Goal: Communication & Community: Answer question/provide support

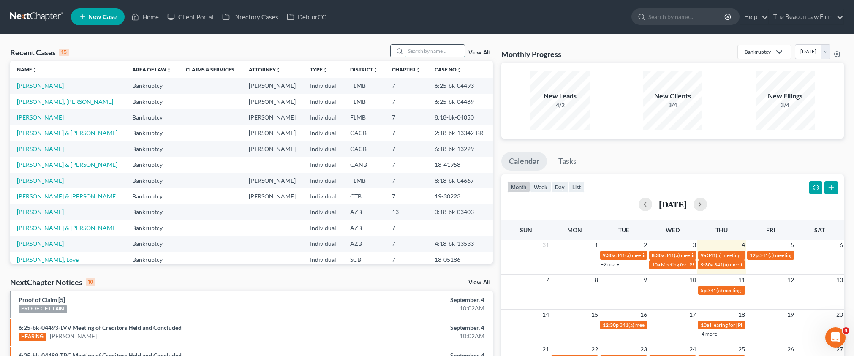
drag, startPoint x: 429, startPoint y: 47, endPoint x: 434, endPoint y: 49, distance: 5.6
click at [429, 48] on input "search" at bounding box center [434, 51] width 59 height 12
paste input "[PERSON_NAME] R"
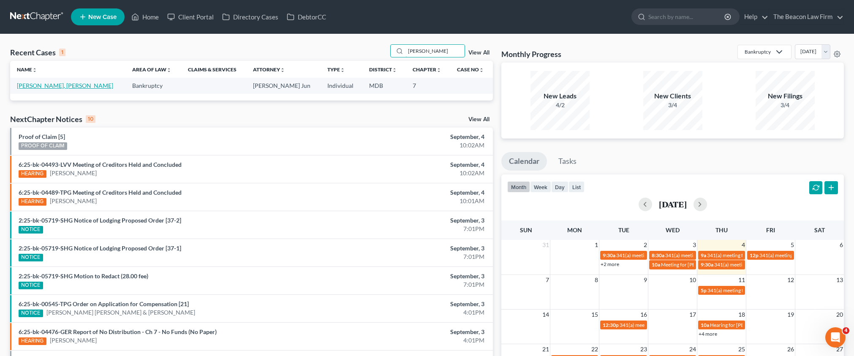
type input "[PERSON_NAME]"
click at [33, 86] on link "[PERSON_NAME], [PERSON_NAME]" at bounding box center [65, 85] width 96 height 7
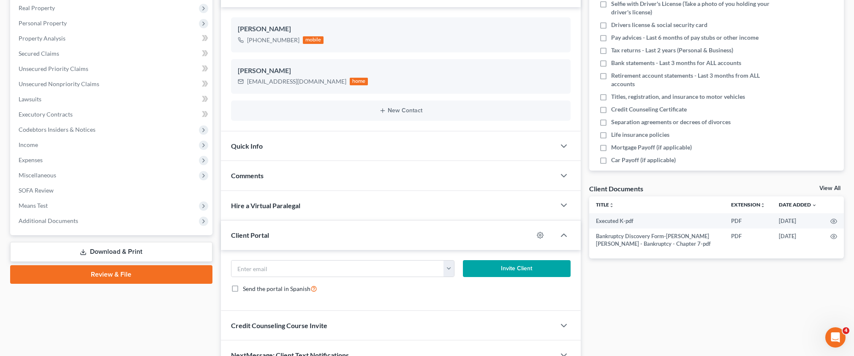
scroll to position [136, 0]
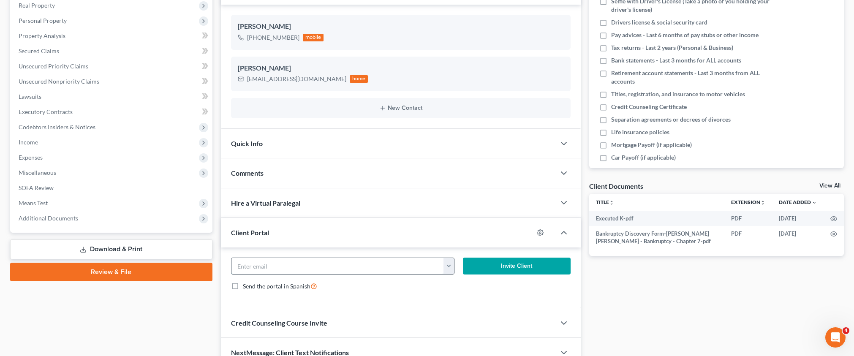
click at [337, 262] on input "email" at bounding box center [337, 266] width 213 height 16
click at [293, 267] on input "email" at bounding box center [337, 266] width 213 height 16
paste input "[EMAIL_ADDRESS][DOMAIN_NAME]"
type input "[EMAIL_ADDRESS][DOMAIN_NAME]"
click at [538, 231] on icon "button" at bounding box center [540, 232] width 7 height 7
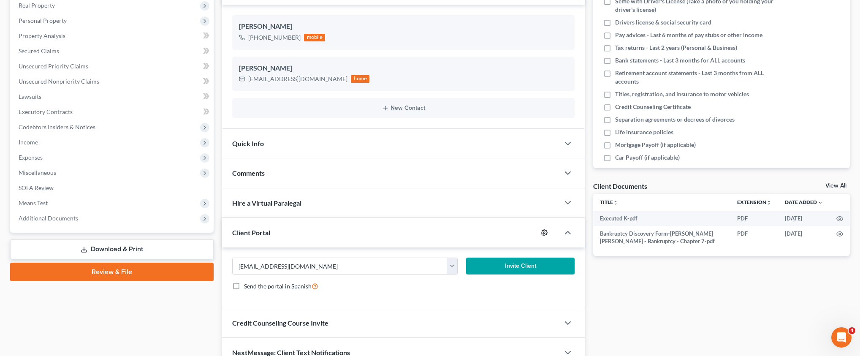
select select "1"
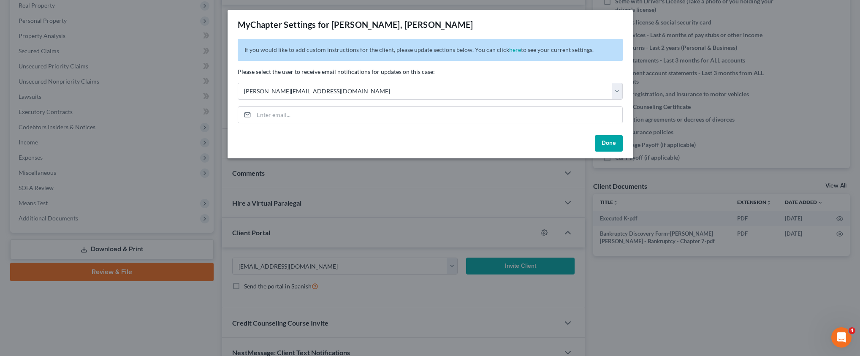
click at [620, 142] on button "Done" at bounding box center [609, 143] width 28 height 17
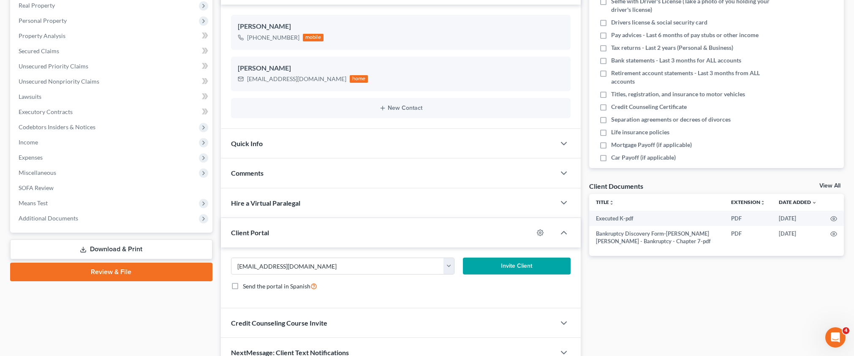
click at [515, 264] on button "Invite Client" at bounding box center [517, 266] width 108 height 17
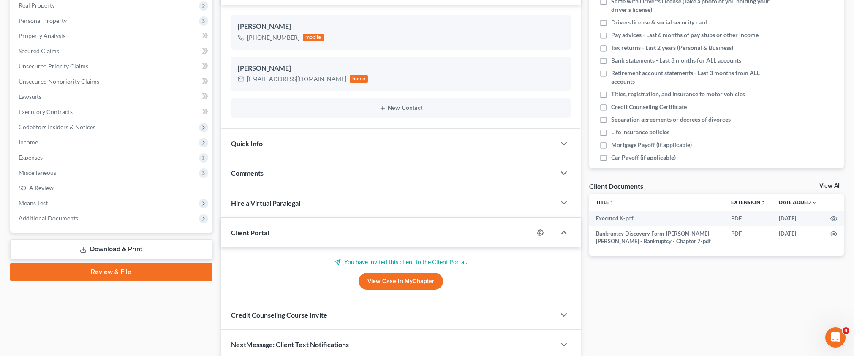
click at [247, 184] on div "Comments" at bounding box center [388, 172] width 334 height 29
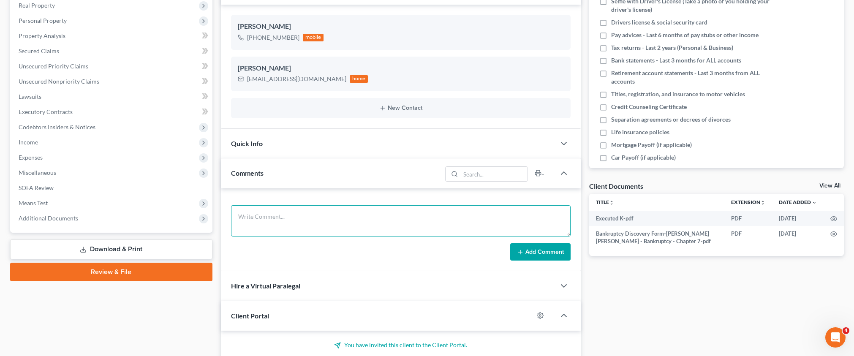
click at [256, 208] on textarea at bounding box center [400, 220] width 339 height 31
paste textarea "Client is paid in full. Sent client petition preparation email correspondence a…"
type textarea "Client is paid in full. Sent client petition preparation email correspondence a…"
drag, startPoint x: 510, startPoint y: 257, endPoint x: 516, endPoint y: 256, distance: 6.3
click at [512, 257] on button "Add Comment" at bounding box center [540, 252] width 60 height 18
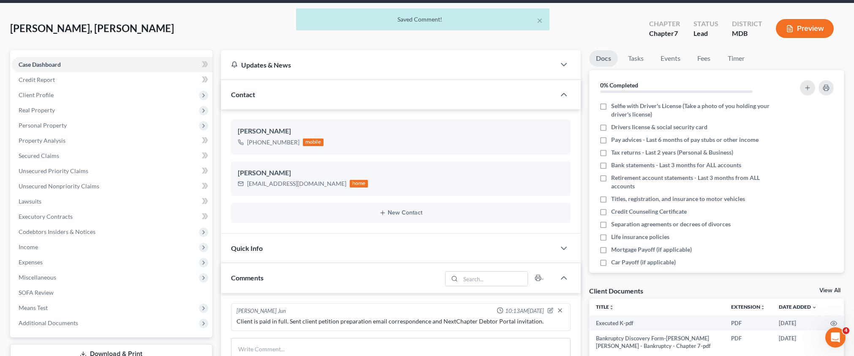
scroll to position [0, 0]
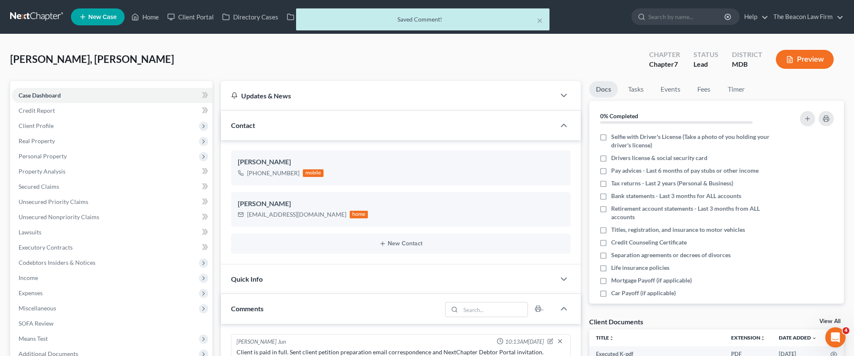
click at [543, 21] on div "× Saved Comment!" at bounding box center [422, 19] width 253 height 22
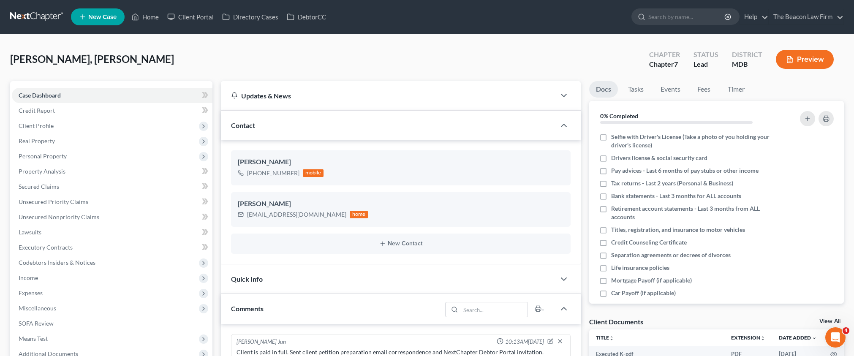
drag, startPoint x: 541, startPoint y: 20, endPoint x: 483, endPoint y: 22, distance: 57.9
click at [538, 21] on ul "New Case Home Client Portal Directory Cases DebtorCC - No Result - See all resu…" at bounding box center [457, 17] width 773 height 22
click at [196, 20] on link "Client Portal" at bounding box center [190, 16] width 55 height 15
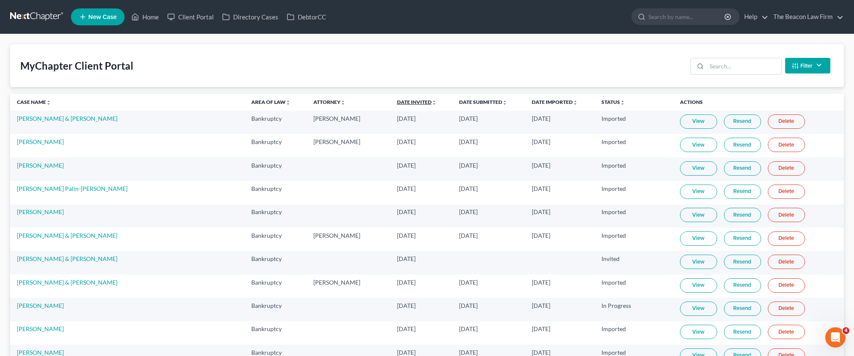
click at [397, 103] on link "Date Invited unfold_more expand_more expand_less" at bounding box center [417, 102] width 40 height 6
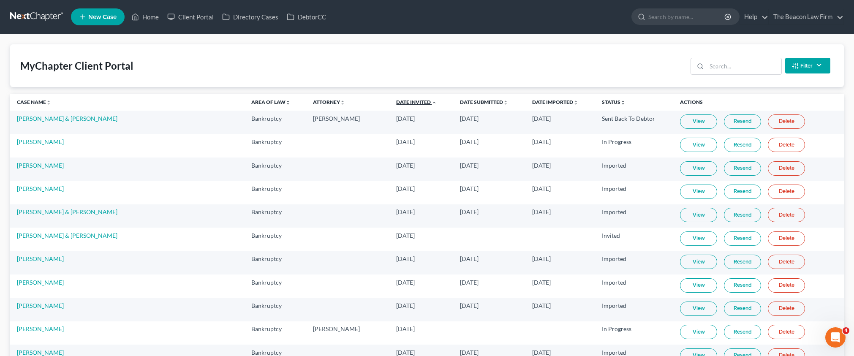
click at [396, 103] on link "Date Invited unfold_more expand_more expand_less" at bounding box center [416, 102] width 41 height 6
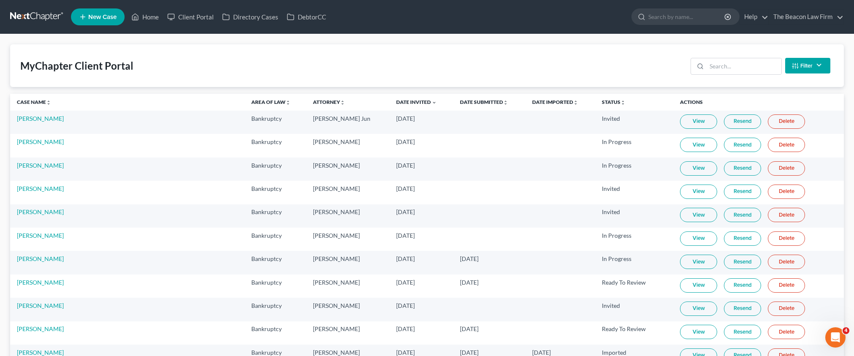
click at [728, 117] on link "Resend" at bounding box center [742, 121] width 37 height 14
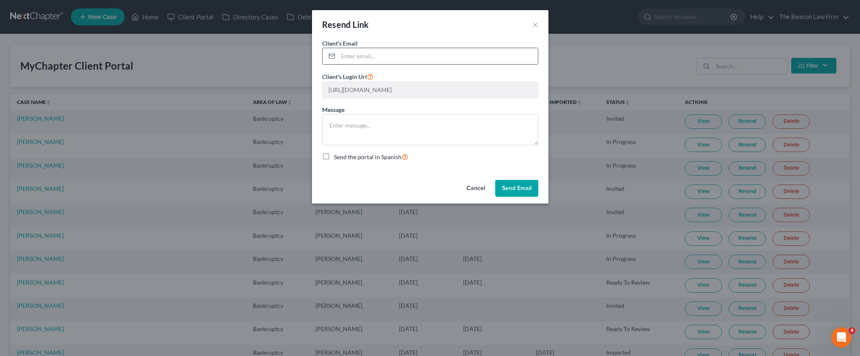
click at [378, 59] on input "email" at bounding box center [438, 56] width 200 height 16
drag, startPoint x: 356, startPoint y: 58, endPoint x: 364, endPoint y: 57, distance: 8.5
click at [356, 59] on input "email" at bounding box center [438, 56] width 200 height 16
type input "b"
paste input "[EMAIL_ADDRESS][DOMAIN_NAME]"
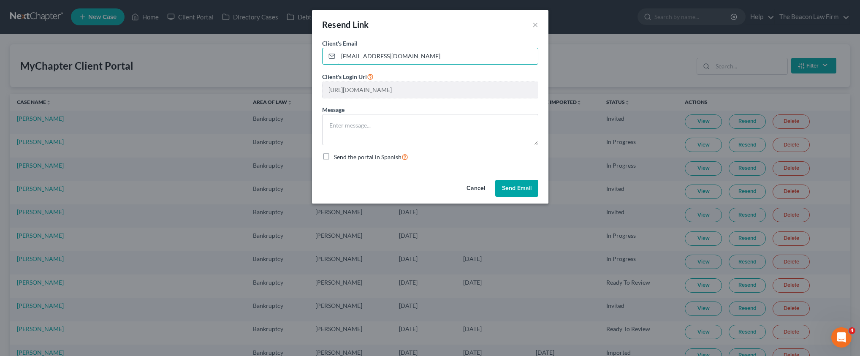
type input "[EMAIL_ADDRESS][DOMAIN_NAME]"
click at [515, 183] on button "Send Email" at bounding box center [516, 188] width 43 height 17
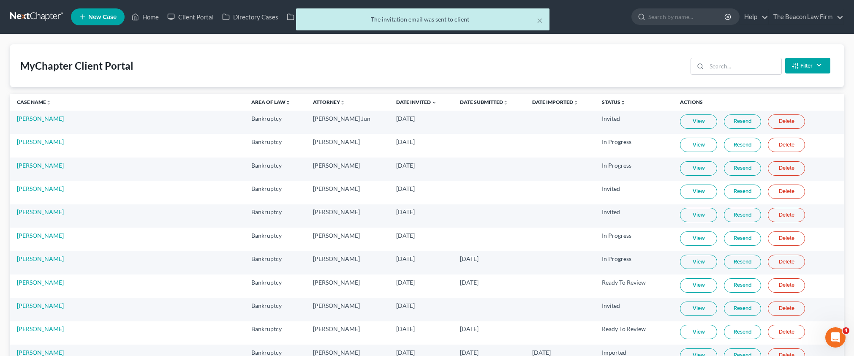
click at [153, 17] on div "× The invitation email was sent to client" at bounding box center [423, 21] width 854 height 26
click at [152, 18] on div "× The invitation email was sent to client" at bounding box center [423, 21] width 854 height 26
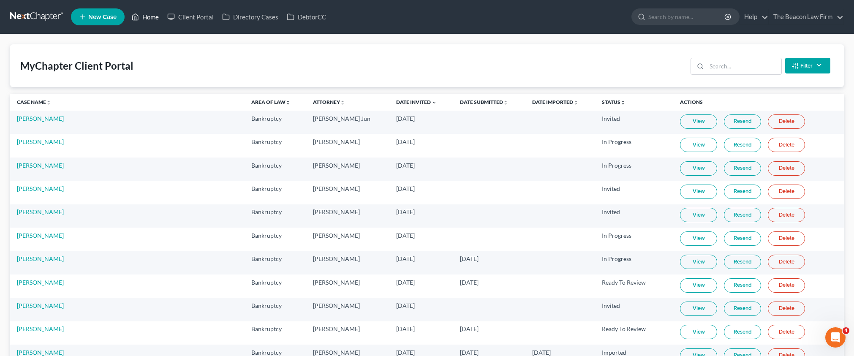
click at [155, 18] on link "Home" at bounding box center [145, 16] width 36 height 15
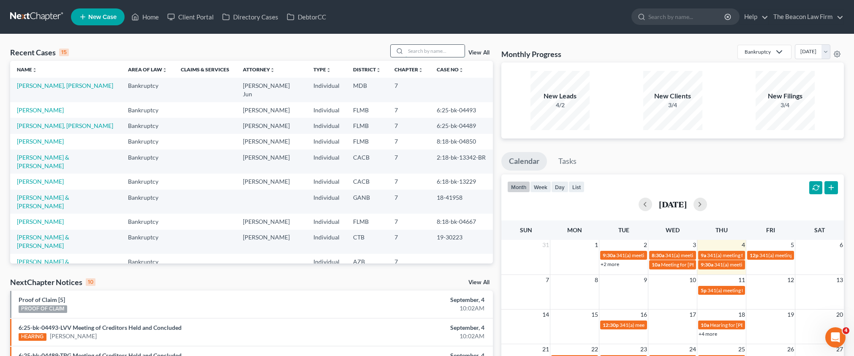
click at [421, 52] on input "search" at bounding box center [434, 51] width 59 height 12
type input "[PERSON_NAME]"
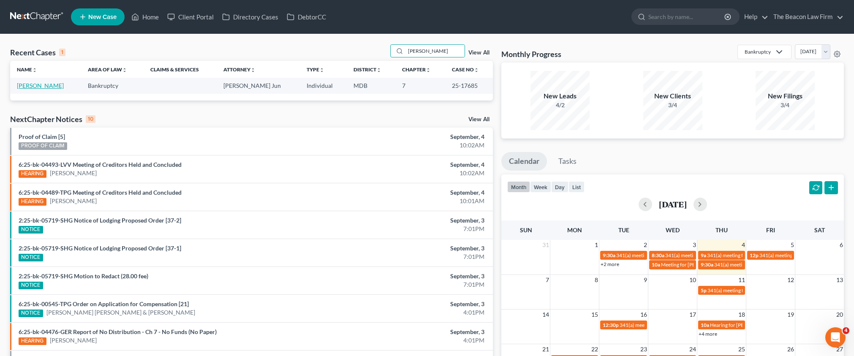
click at [40, 87] on link "[PERSON_NAME]" at bounding box center [40, 85] width 47 height 7
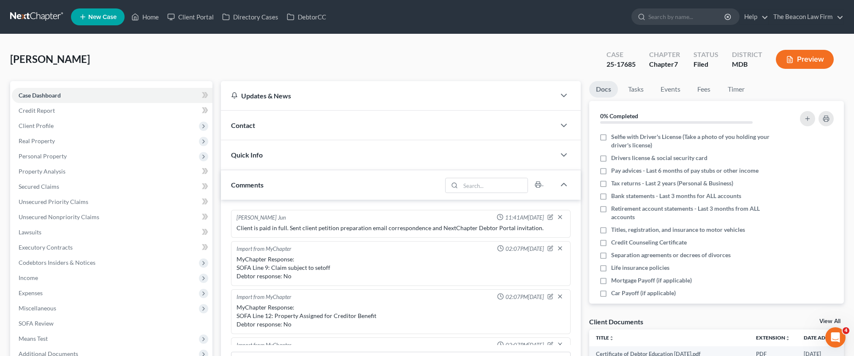
scroll to position [182, 0]
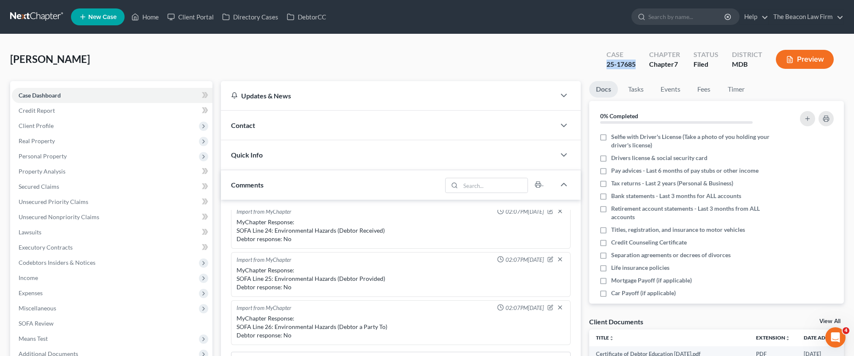
drag, startPoint x: 605, startPoint y: 62, endPoint x: 635, endPoint y: 62, distance: 29.6
click at [635, 62] on div "Case 25-17685" at bounding box center [620, 60] width 43 height 25
